Goal: Information Seeking & Learning: Learn about a topic

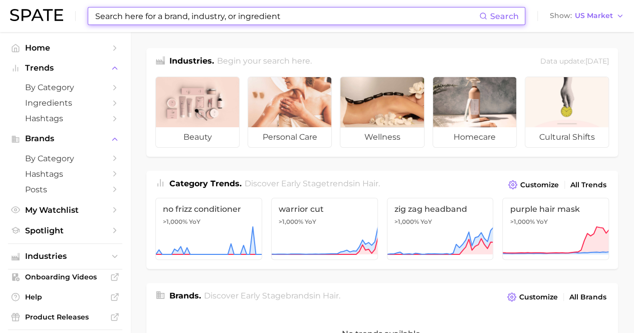
click at [268, 12] on input at bounding box center [286, 16] width 385 height 17
type input "k"
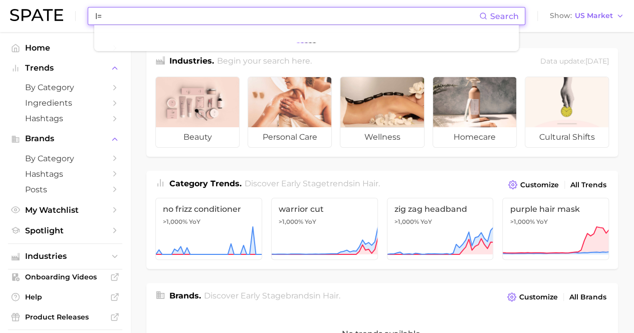
type input "l"
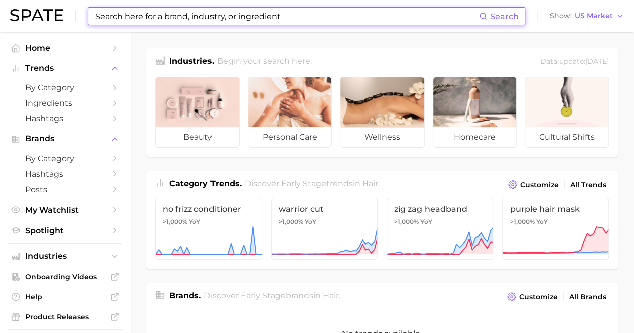
type input "o"
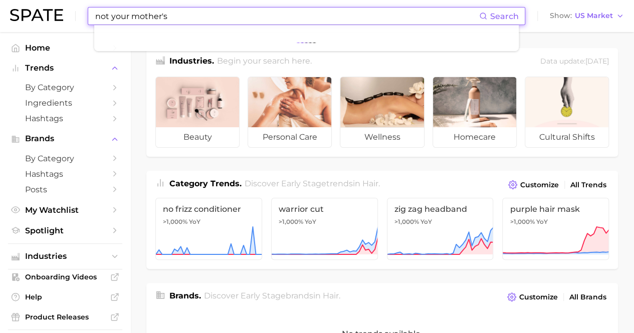
type input "not your mother's"
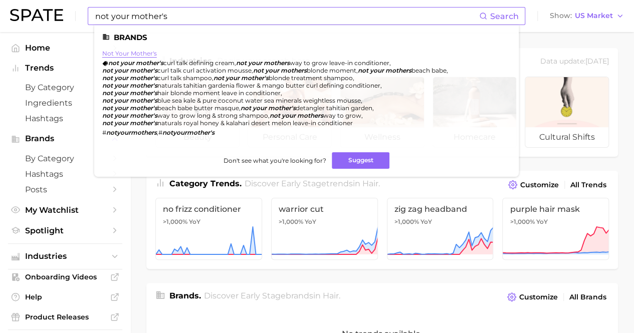
click at [144, 51] on link "not your mother's" at bounding box center [129, 54] width 55 height 8
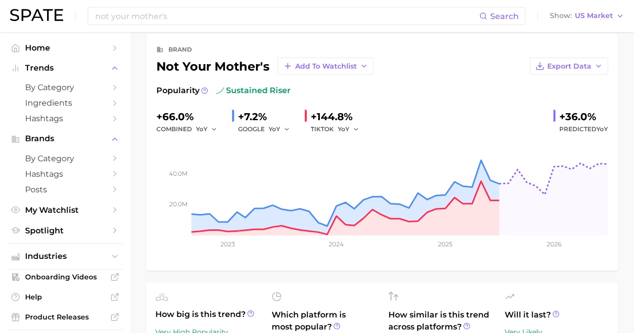
scroll to position [14, 0]
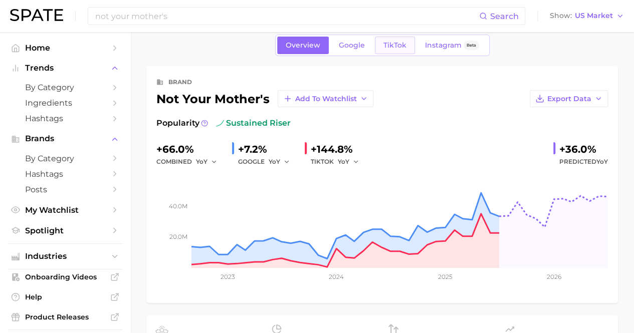
click at [394, 46] on span "TikTok" at bounding box center [395, 45] width 23 height 9
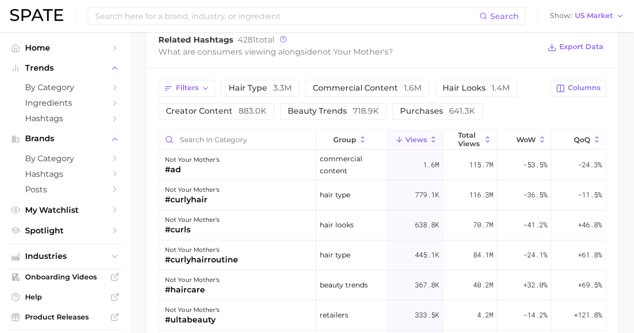
scroll to position [784, 0]
